Goal: Answer question/provide support

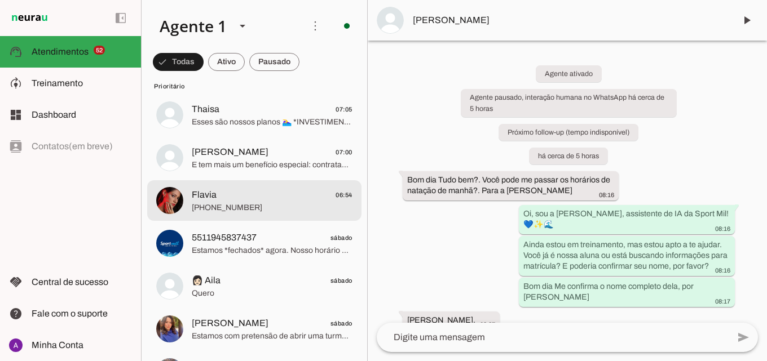
scroll to position [338, 0]
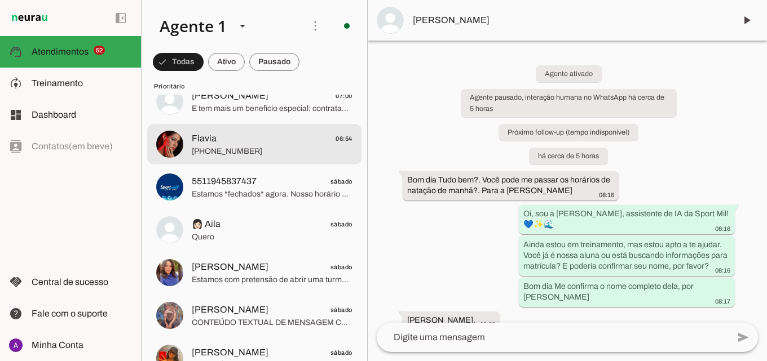
click at [277, 151] on span "[PHONE_NUMBER]" at bounding box center [272, 151] width 161 height 11
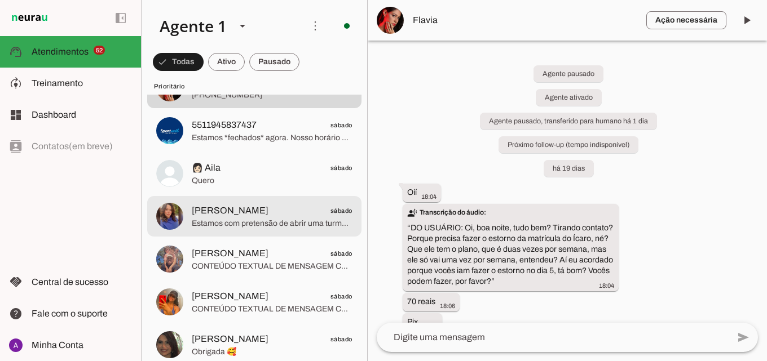
scroll to position [451, 0]
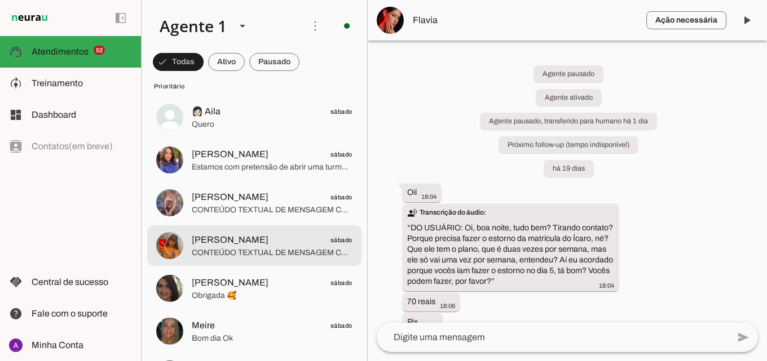
click at [279, 251] on span "CONTEÚDO TEXTUAL DE MENSAGEM COM IMAGEM (URL [URL][DOMAIN_NAME]) :" at bounding box center [272, 252] width 161 height 11
